Goal: Register for event/course

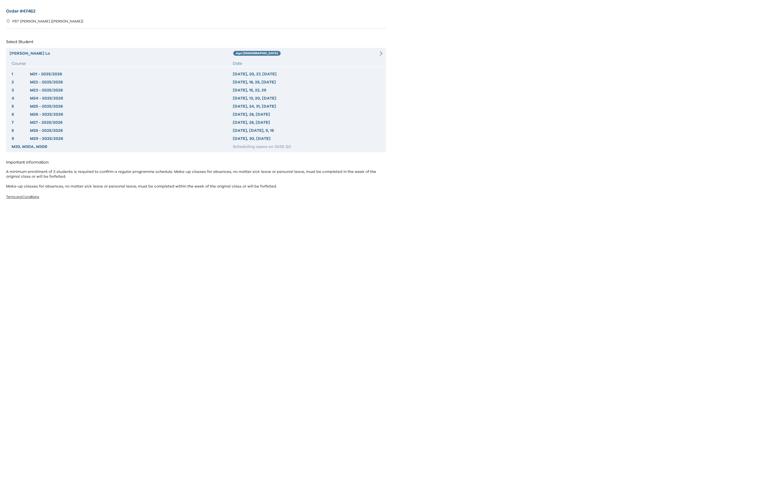
click at [330, 110] on div "1 M21 - 2025/2026 2025 Sep 13, 20, 27, Oct 4 2 M22 - 2025/2026 2025 Oct 11, 18,…" at bounding box center [196, 110] width 373 height 79
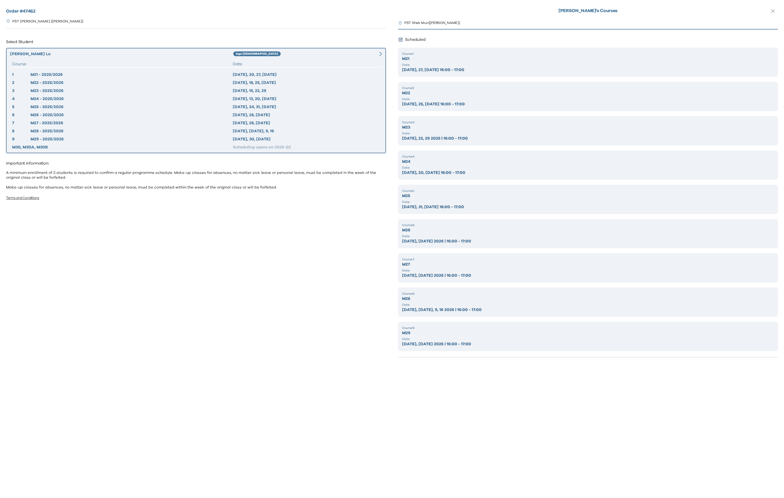
click at [426, 168] on p "Date:" at bounding box center [588, 167] width 372 height 4
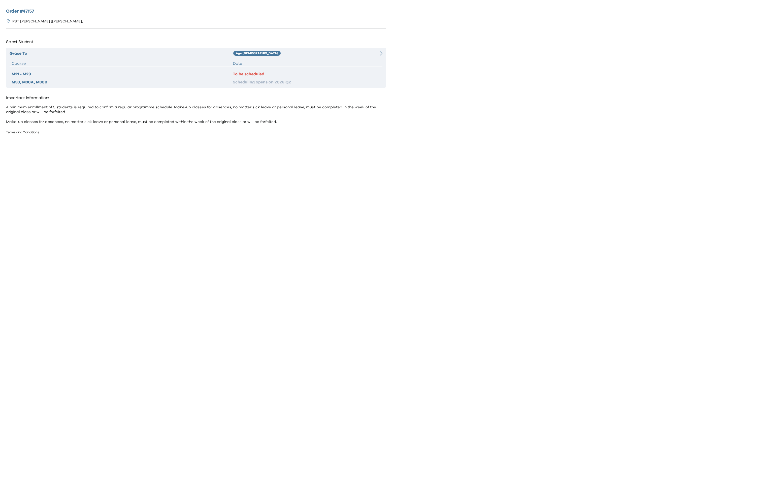
click at [326, 63] on div "Date" at bounding box center [307, 63] width 148 height 6
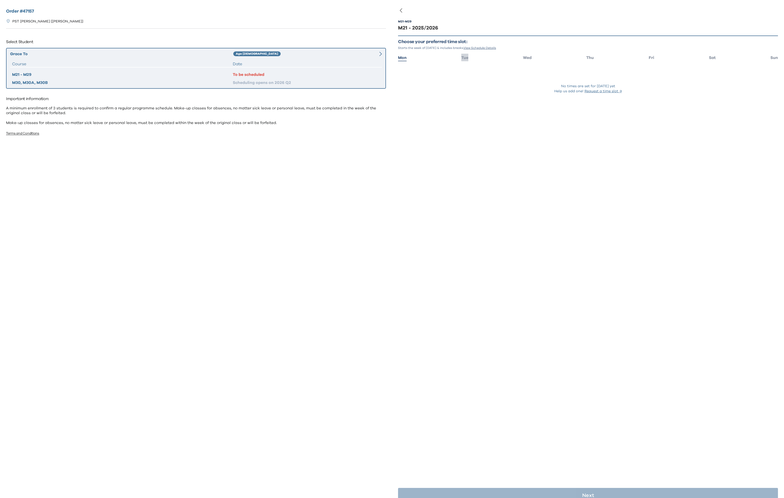
click at [463, 57] on span "Tue" at bounding box center [464, 58] width 7 height 4
click at [525, 56] on span "Wed" at bounding box center [527, 58] width 9 height 4
click at [595, 56] on ul "Mon Tue Wed Thu Fri Sat Sun" at bounding box center [588, 57] width 380 height 7
click at [593, 56] on span "Thu" at bounding box center [590, 58] width 8 height 4
click at [654, 56] on ul "Mon Tue Wed Thu Fri Sat Sun" at bounding box center [588, 57] width 380 height 7
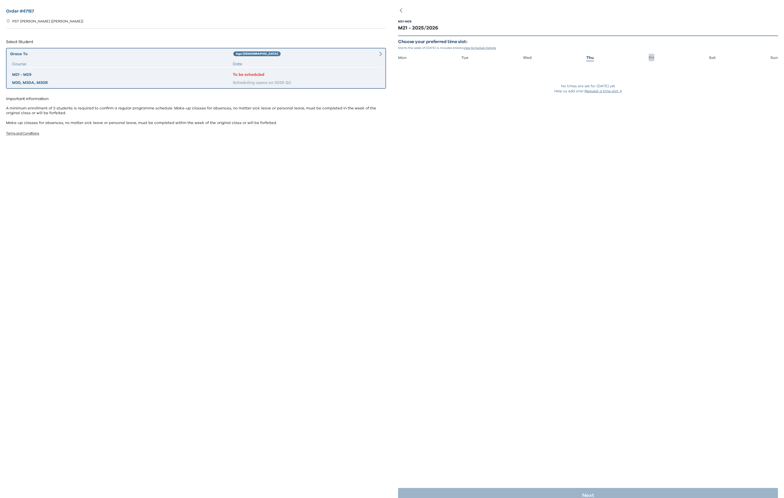
click at [652, 56] on span "Fri" at bounding box center [651, 58] width 6 height 4
